Goal: Find specific page/section: Find specific page/section

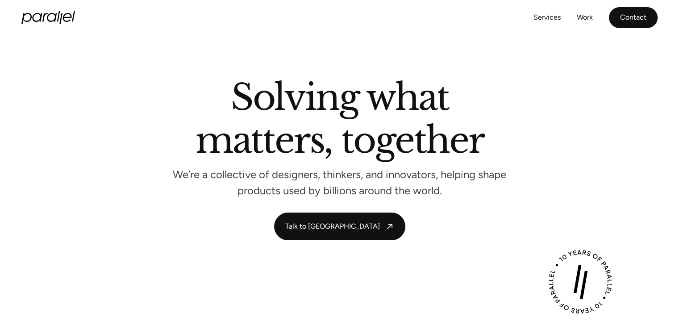
click at [635, 15] on link "Contact" at bounding box center [633, 17] width 49 height 21
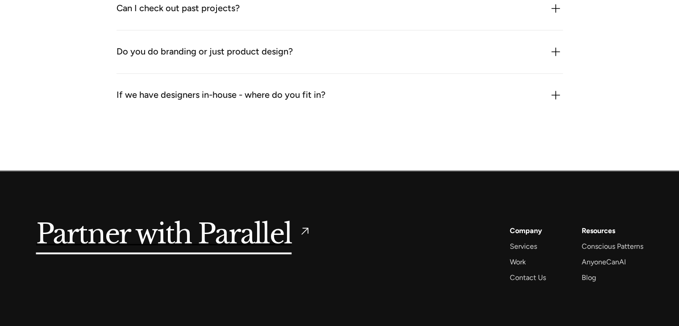
scroll to position [1181, 0]
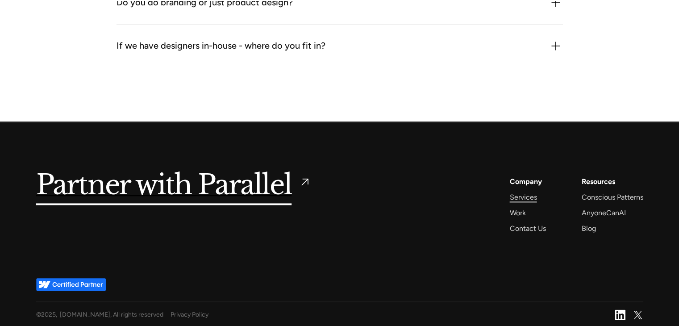
click at [521, 197] on div "Services" at bounding box center [523, 197] width 27 height 12
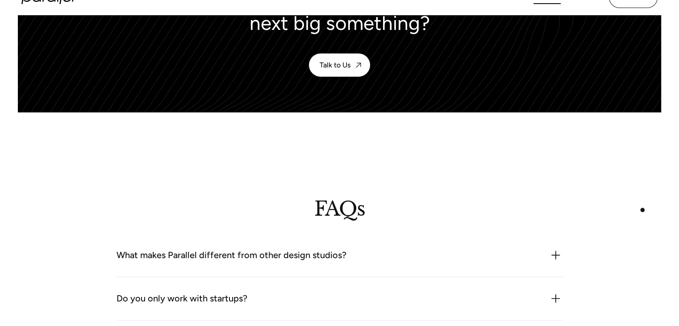
scroll to position [2333, 0]
